Goal: Book appointment/travel/reservation

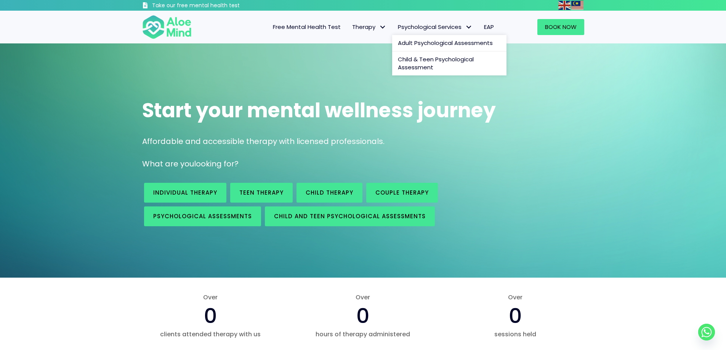
click at [467, 27] on span "Psychological Services: submenu" at bounding box center [468, 27] width 11 height 11
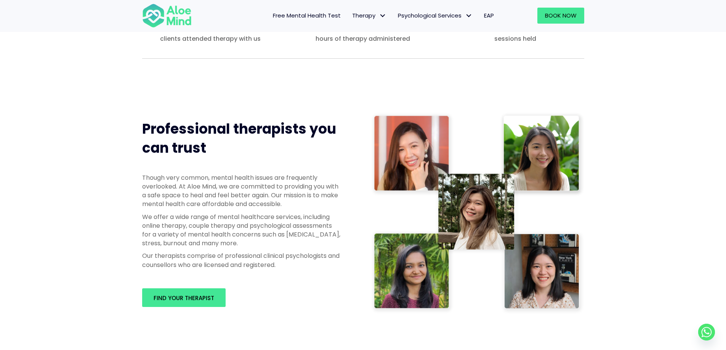
scroll to position [381, 0]
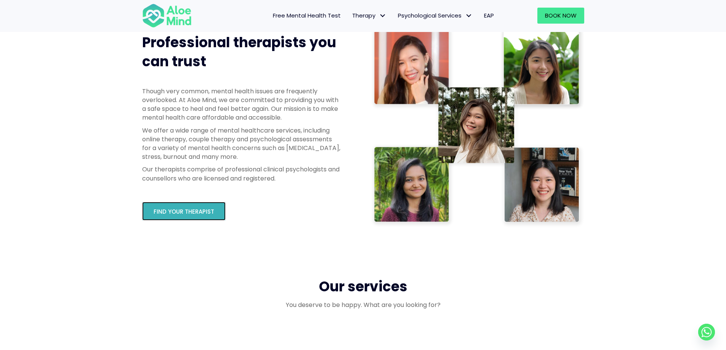
click at [204, 210] on span "Find your therapist" at bounding box center [184, 212] width 61 height 8
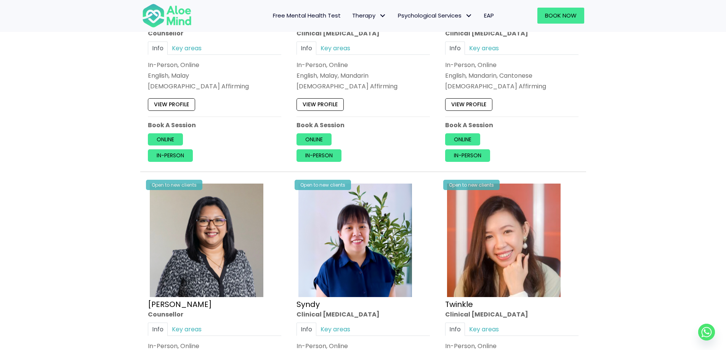
scroll to position [1676, 0]
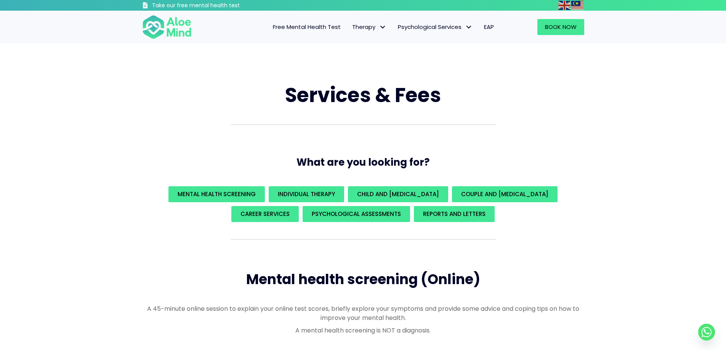
click at [487, 29] on span "EAP" at bounding box center [489, 27] width 10 height 8
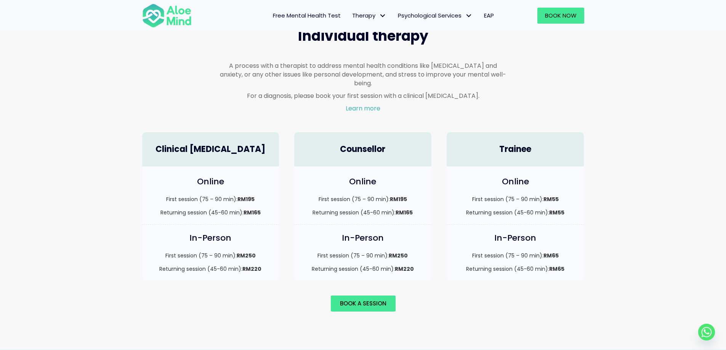
scroll to position [495, 0]
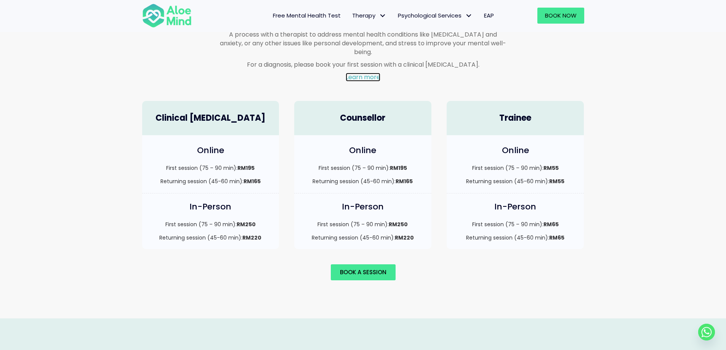
click at [353, 73] on link "Learn more" at bounding box center [363, 77] width 35 height 9
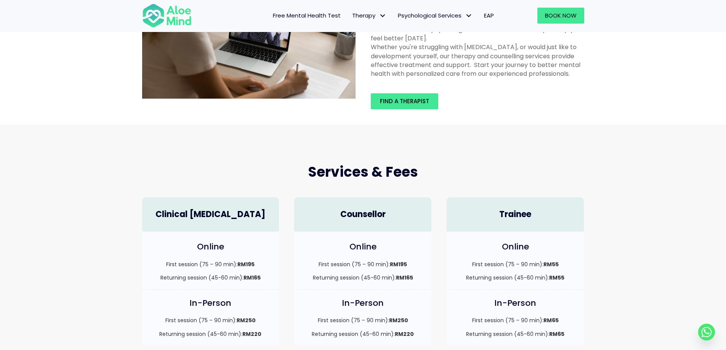
scroll to position [76, 0]
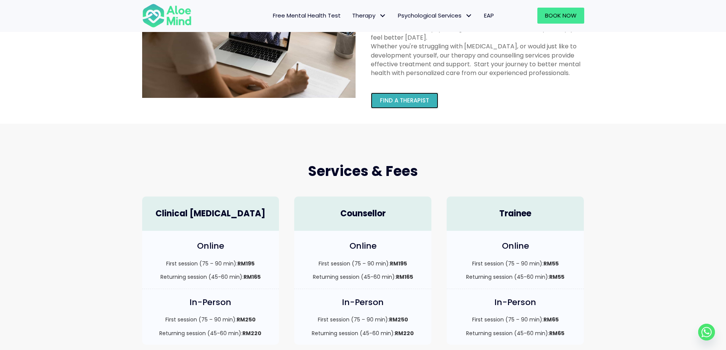
click at [398, 97] on span "Find a therapist" at bounding box center [404, 100] width 49 height 8
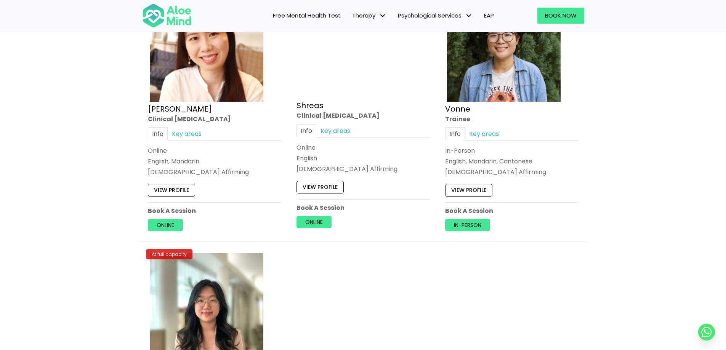
scroll to position [3009, 0]
